Goal: Task Accomplishment & Management: Manage account settings

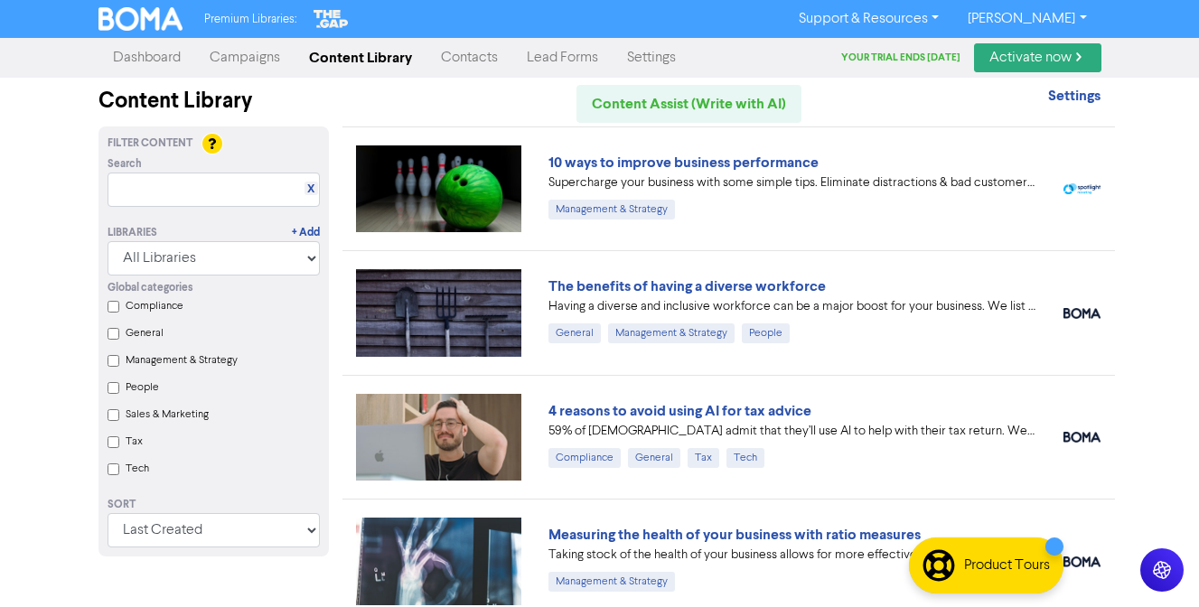
click at [257, 46] on link "Campaigns" at bounding box center [244, 58] width 99 height 36
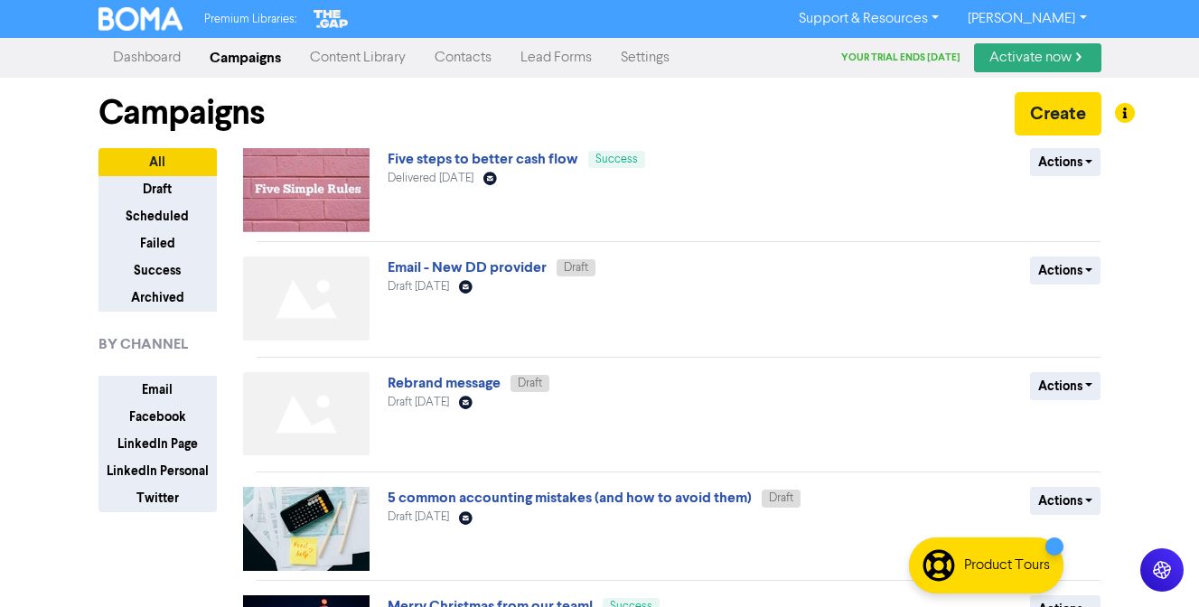
click at [313, 51] on link "Content Library" at bounding box center [357, 58] width 125 height 36
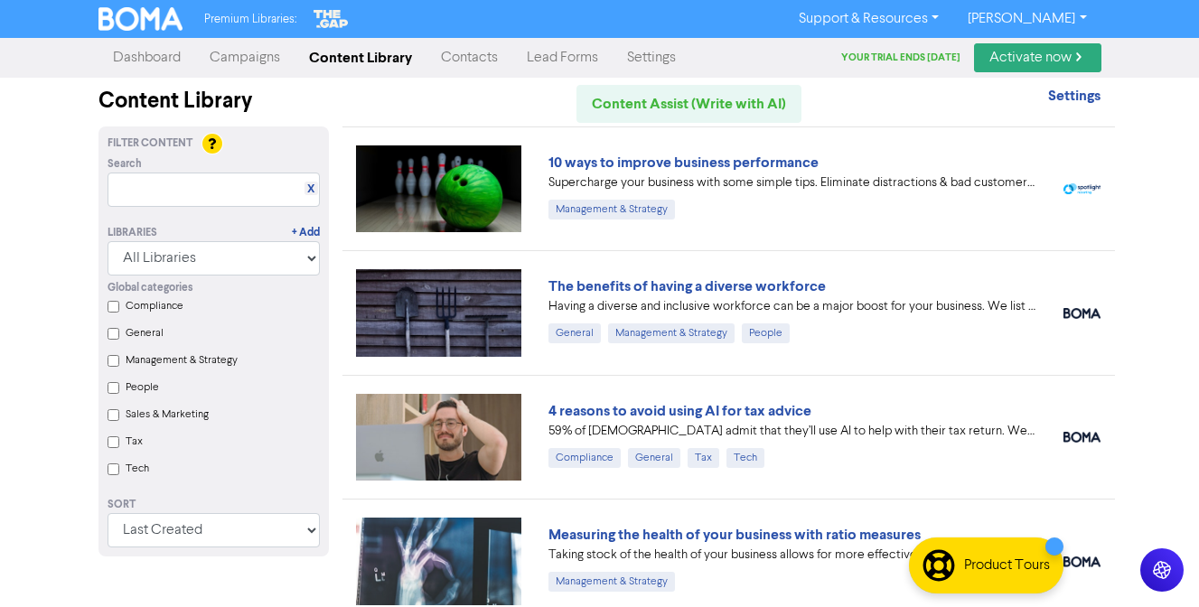
click at [1060, 12] on link "[PERSON_NAME]" at bounding box center [1026, 19] width 147 height 29
click at [1054, 57] on button "Log Out" at bounding box center [1025, 54] width 143 height 22
